Goal: Navigation & Orientation: Find specific page/section

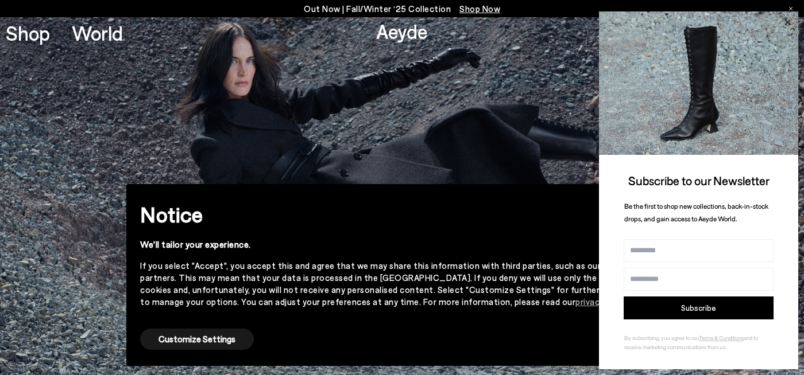
click at [784, 24] on icon at bounding box center [787, 22] width 15 height 15
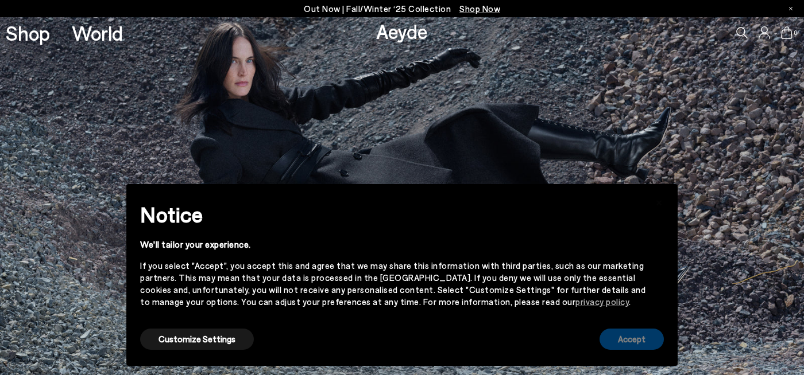
click at [629, 346] on button "Accept" at bounding box center [631, 339] width 64 height 21
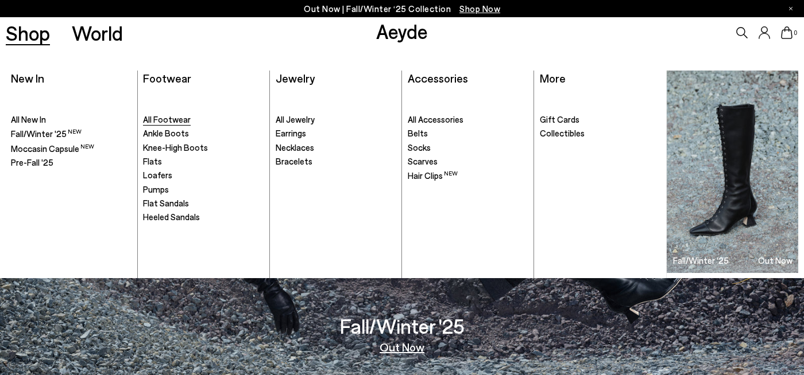
click at [177, 119] on span "All Footwear" at bounding box center [167, 119] width 48 height 10
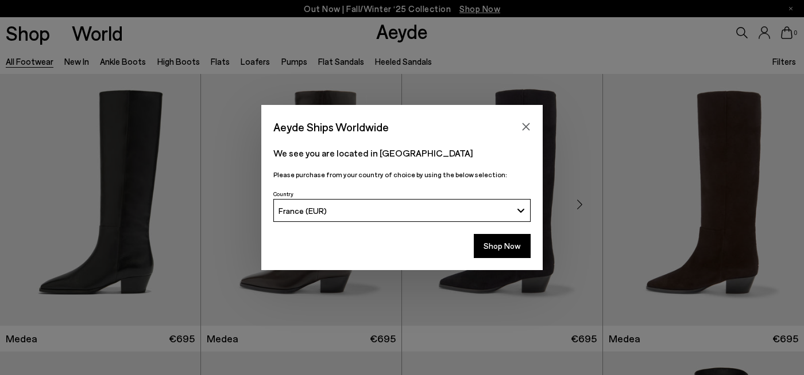
click at [529, 126] on icon "Close" at bounding box center [525, 126] width 9 height 9
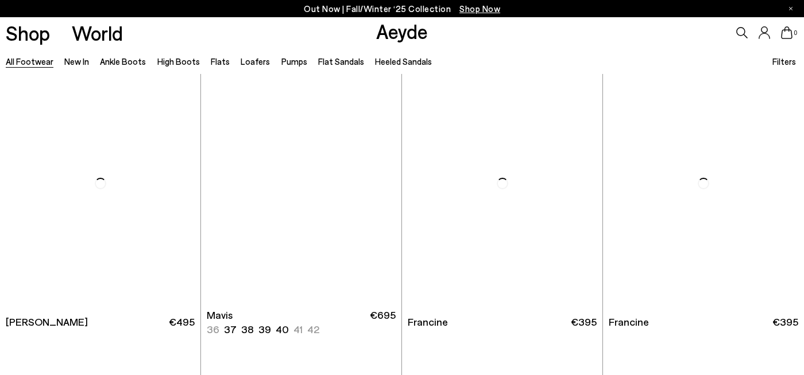
scroll to position [1698, 0]
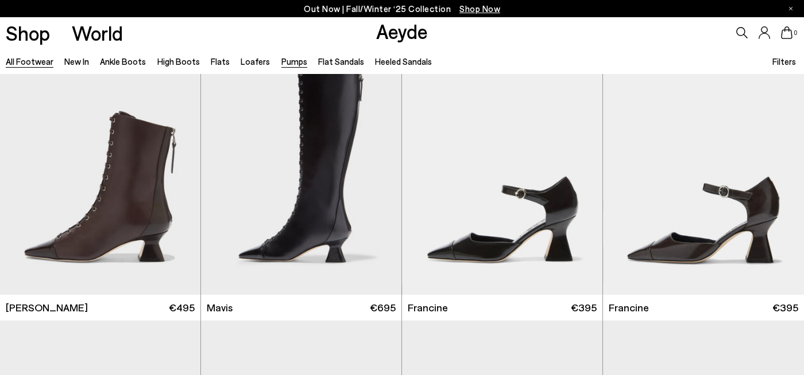
click at [288, 61] on link "Pumps" at bounding box center [294, 61] width 26 height 10
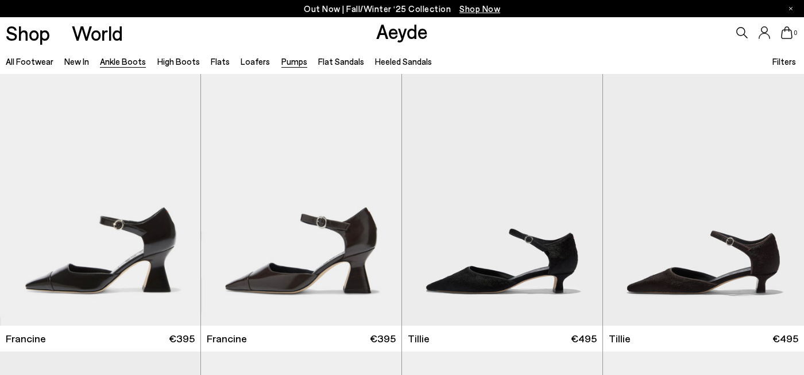
click at [122, 63] on link "Ankle Boots" at bounding box center [123, 61] width 46 height 10
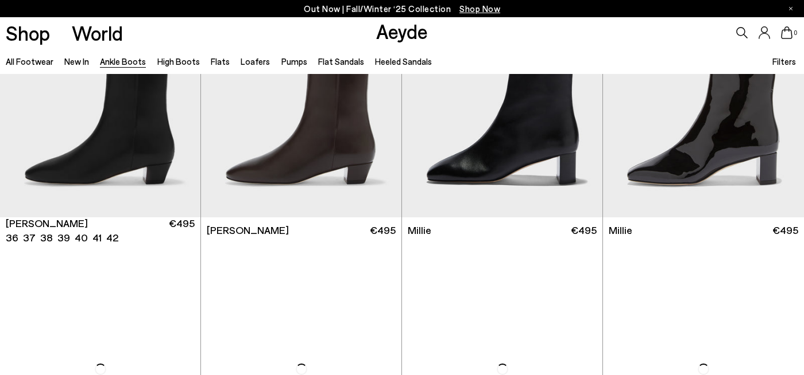
scroll to position [2057, 0]
